Goal: Use online tool/utility: Utilize a website feature to perform a specific function

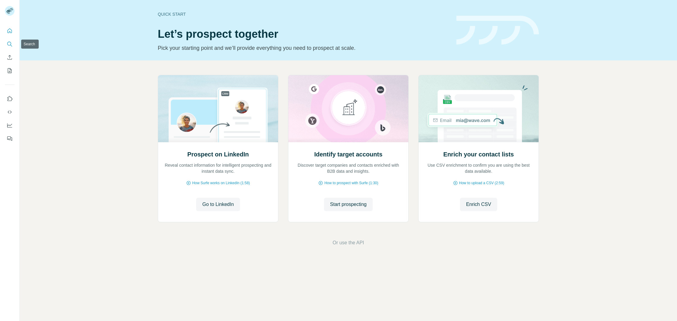
click at [11, 45] on icon "Search" at bounding box center [10, 44] width 6 height 6
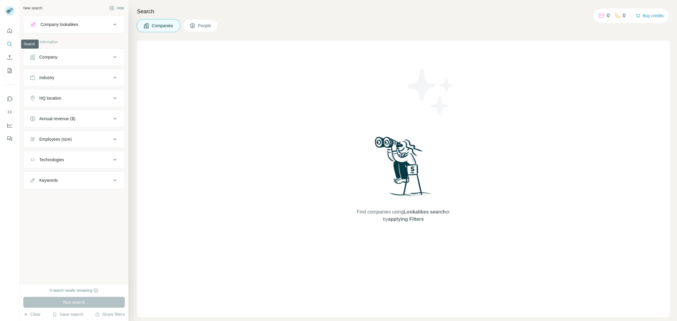
click at [10, 45] on icon "Search" at bounding box center [9, 44] width 4 height 4
click at [75, 55] on div "Company" at bounding box center [71, 57] width 82 height 6
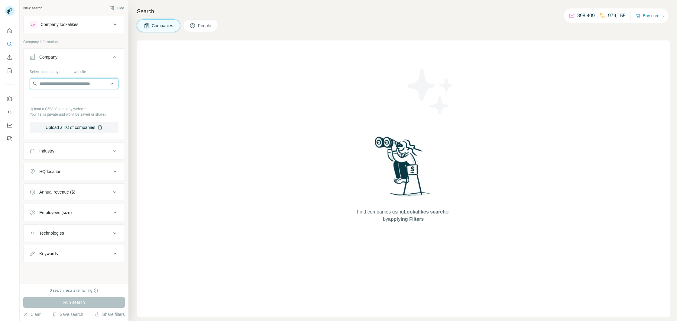
click at [78, 84] on input "text" at bounding box center [74, 83] width 89 height 11
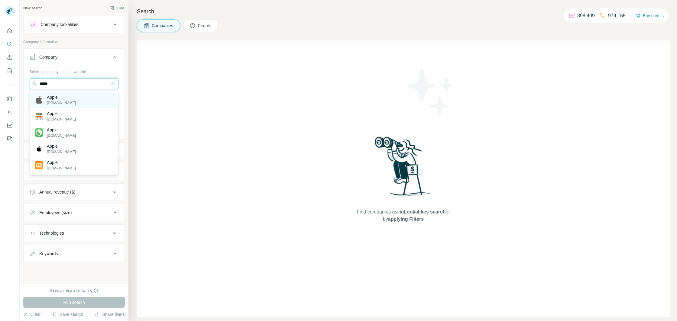
type input "*****"
click at [78, 99] on div "Apple [DOMAIN_NAME]" at bounding box center [74, 100] width 86 height 16
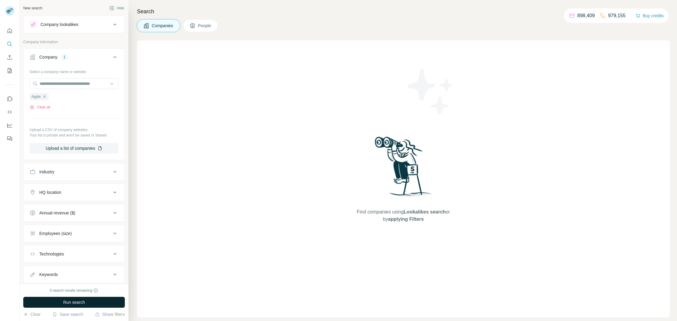
click at [66, 305] on span "Run search" at bounding box center [74, 302] width 22 height 6
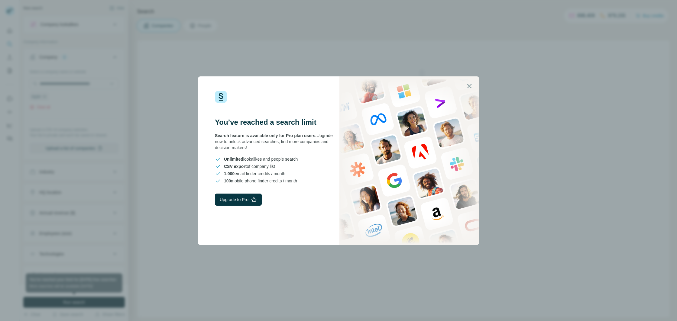
click at [472, 84] on icon "button" at bounding box center [469, 85] width 7 height 7
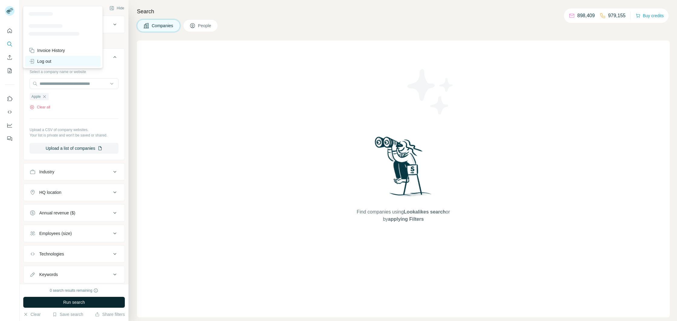
click at [45, 63] on div "Log out" at bounding box center [40, 61] width 23 height 6
click at [46, 62] on div "Log out" at bounding box center [40, 61] width 23 height 6
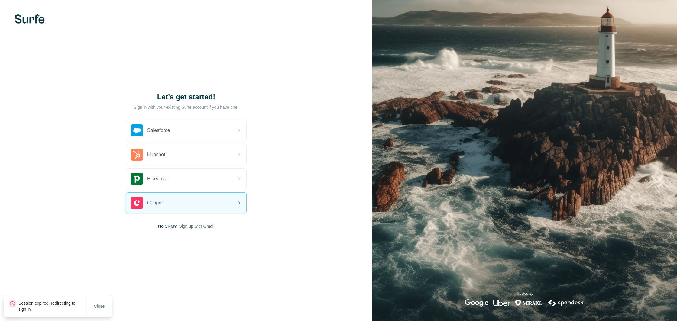
click at [198, 225] on span "Sign up with Gmail" at bounding box center [196, 226] width 35 height 6
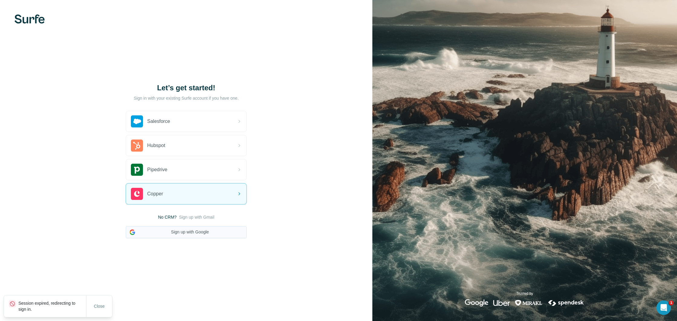
click at [199, 230] on button "Sign up with Google" at bounding box center [186, 232] width 121 height 12
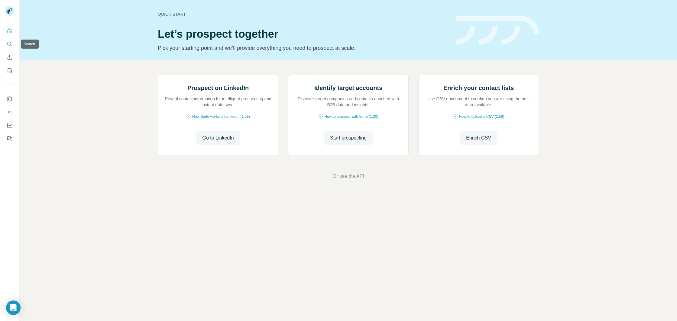
click at [9, 47] on icon "Search" at bounding box center [10, 44] width 6 height 6
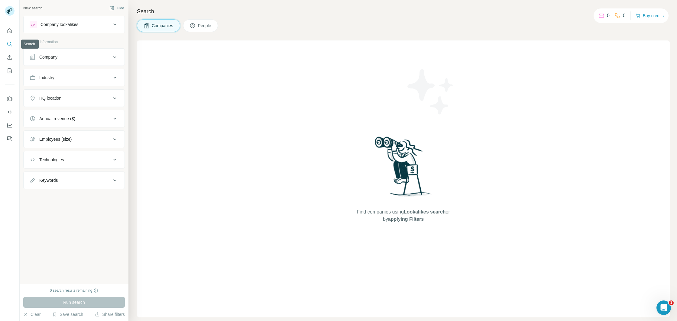
click at [8, 44] on icon "Search" at bounding box center [10, 44] width 6 height 6
click at [50, 64] on button "Company" at bounding box center [74, 57] width 101 height 15
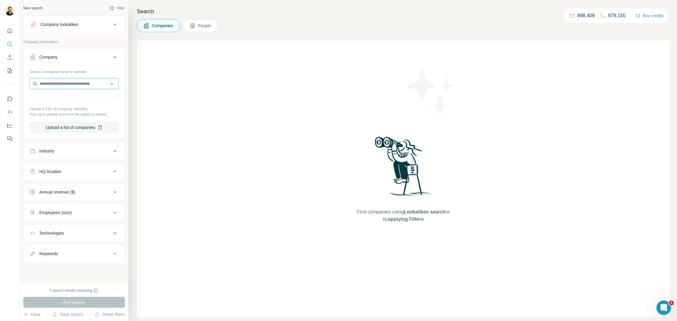
click at [74, 86] on input "text" at bounding box center [74, 83] width 89 height 11
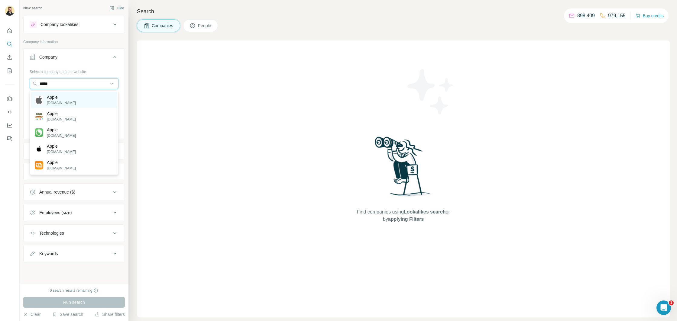
type input "*****"
click at [53, 102] on p "[DOMAIN_NAME]" at bounding box center [61, 102] width 29 height 5
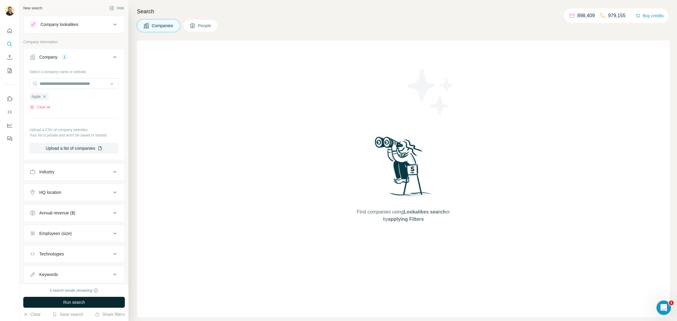
drag, startPoint x: 80, startPoint y: 310, endPoint x: 82, endPoint y: 307, distance: 3.7
click at [81, 309] on div "0 search results remaining Run search Clear Save search Share filters" at bounding box center [74, 302] width 109 height 37
click at [83, 306] on button "Run search" at bounding box center [74, 302] width 102 height 11
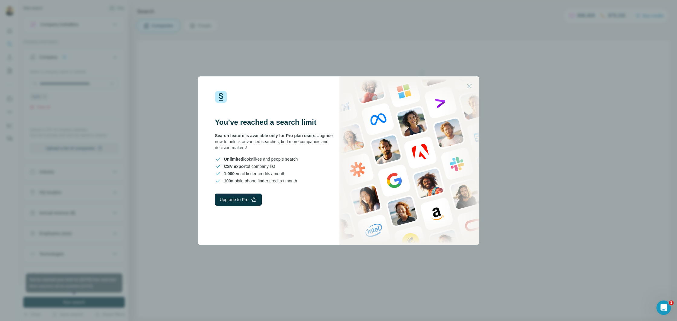
drag, startPoint x: 154, startPoint y: 247, endPoint x: 163, endPoint y: 241, distance: 11.6
click at [157, 246] on div "You’ve reached a search limit Search feature is available only for Pro plan use…" at bounding box center [338, 160] width 677 height 321
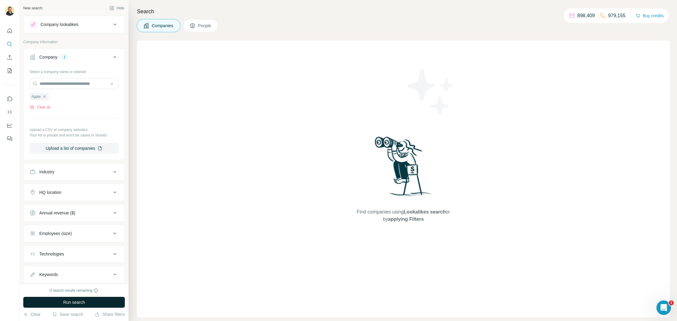
click at [87, 302] on button "Run search" at bounding box center [74, 302] width 102 height 11
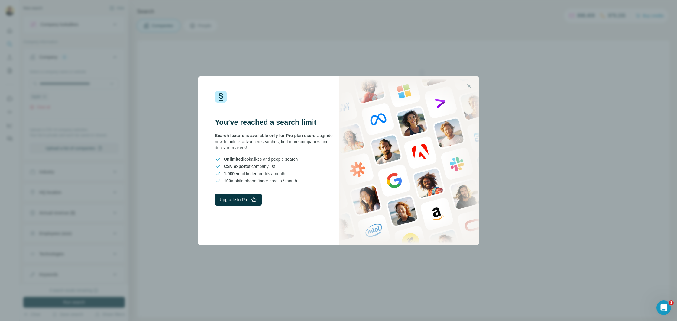
click at [470, 83] on icon "button" at bounding box center [469, 85] width 7 height 7
